Goal: Navigation & Orientation: Find specific page/section

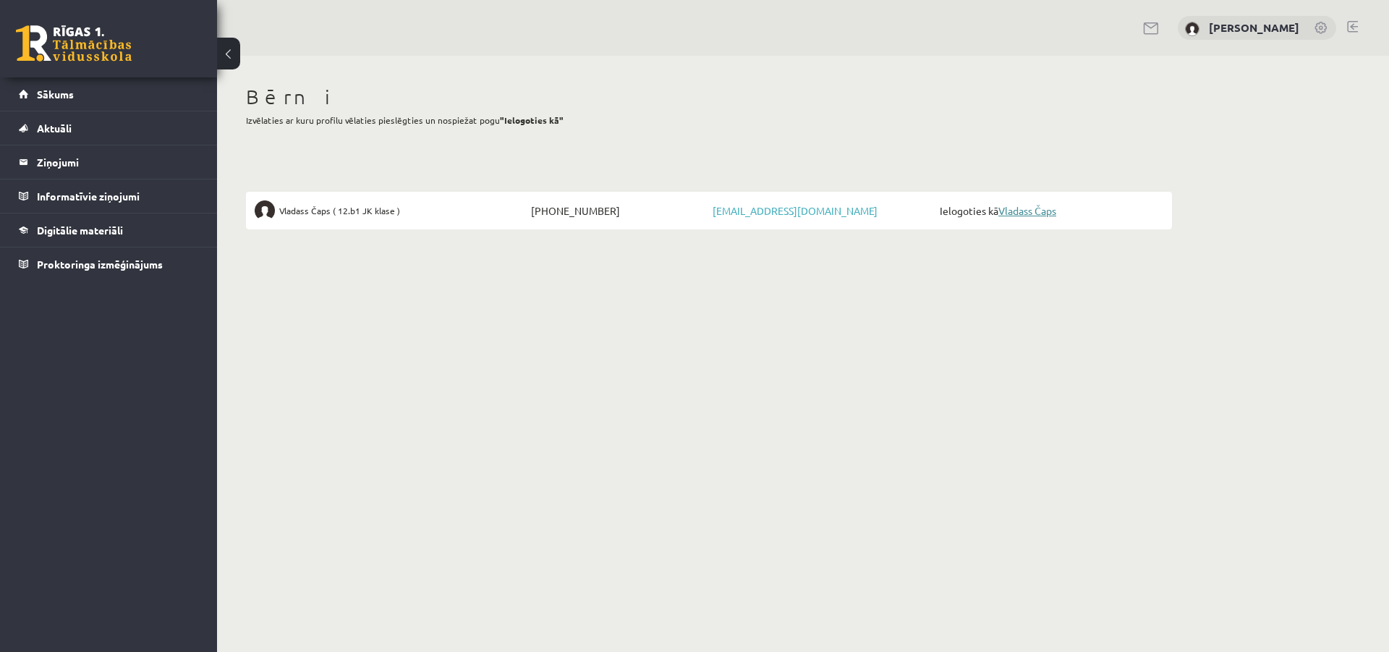
click at [1039, 213] on link "Vladass Čaps" at bounding box center [1028, 210] width 58 height 13
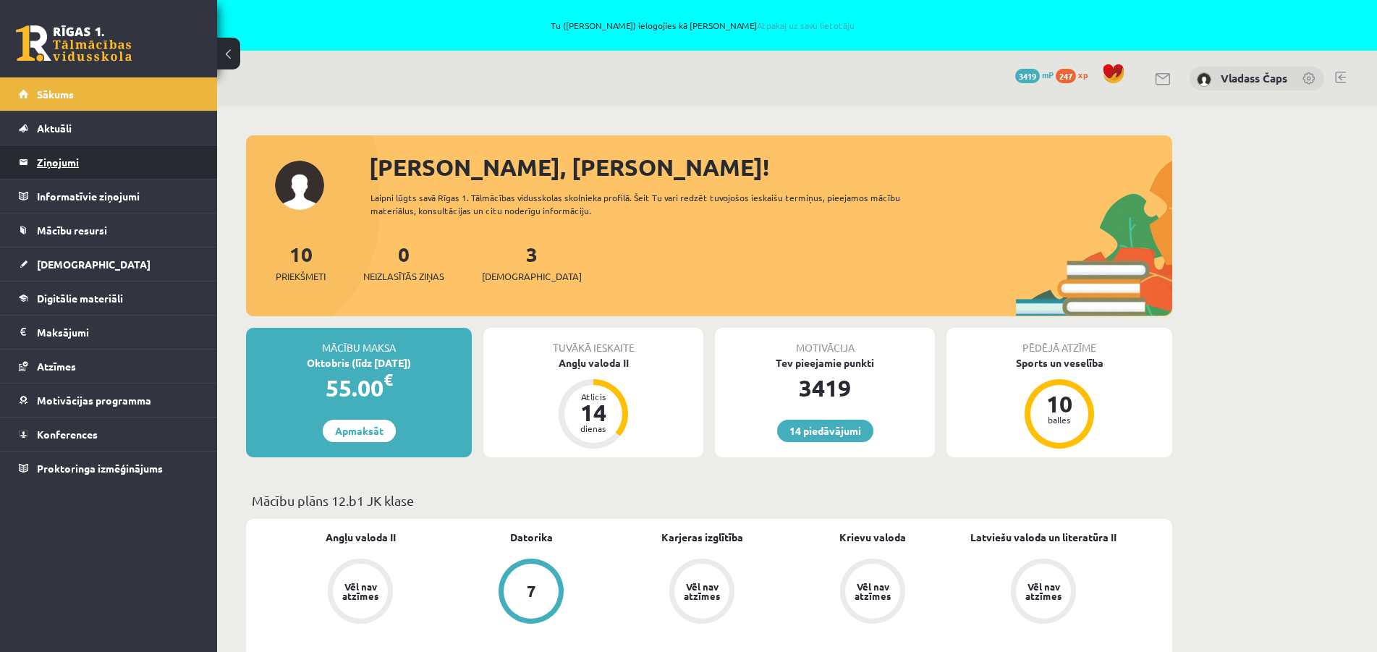
click at [48, 161] on legend "Ziņojumi 0" at bounding box center [118, 161] width 162 height 33
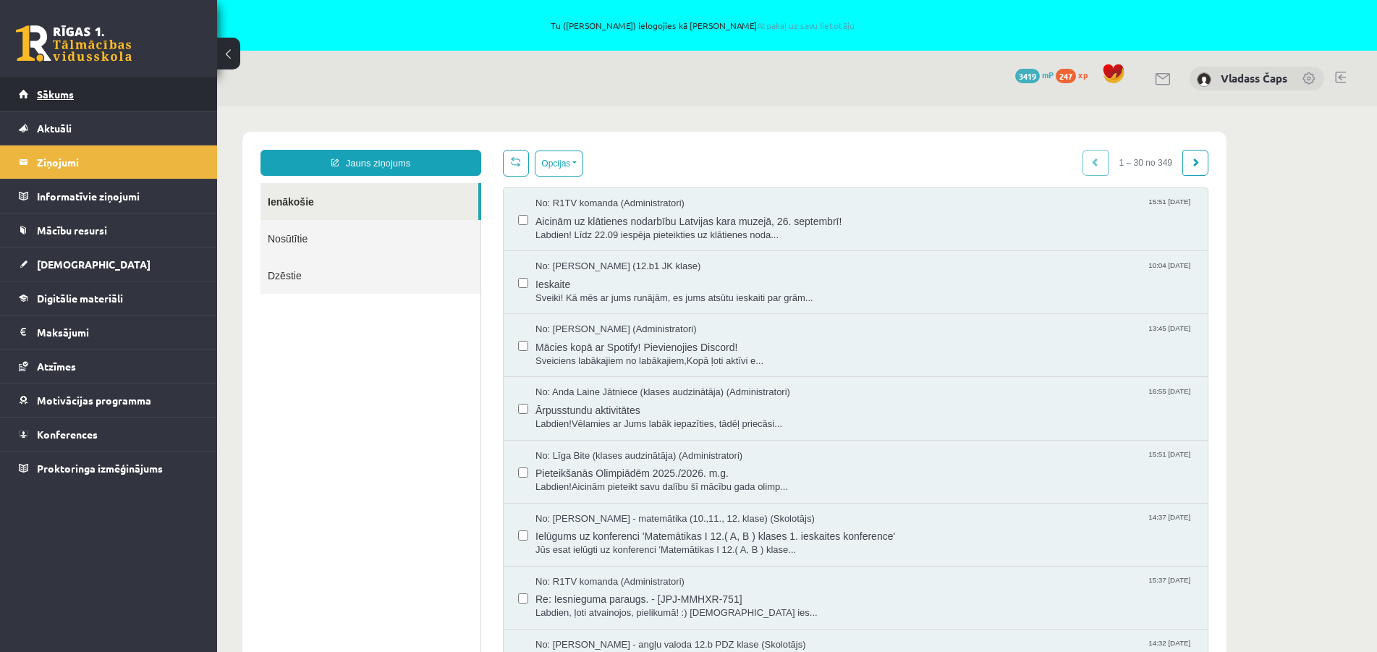
click at [67, 97] on span "Sākums" at bounding box center [55, 94] width 37 height 13
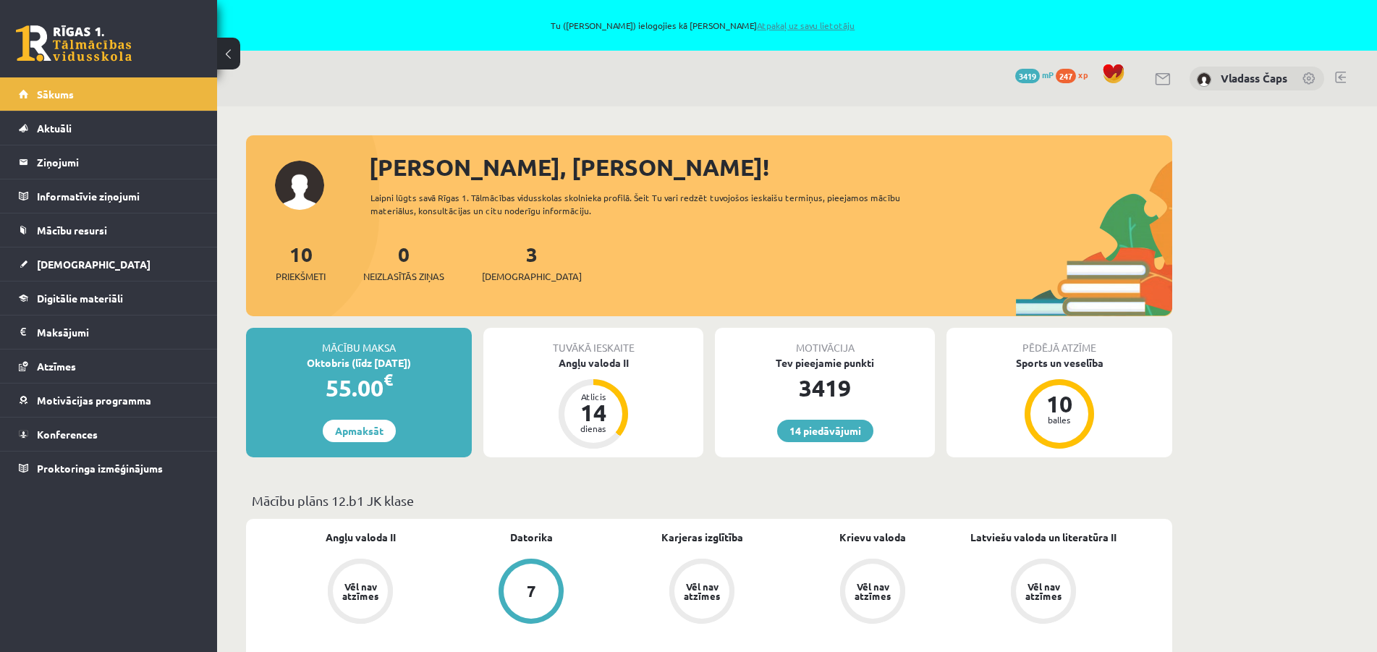
click at [807, 26] on link "Atpakaļ uz savu lietotāju" at bounding box center [806, 26] width 98 height 12
